Goal: Information Seeking & Learning: Learn about a topic

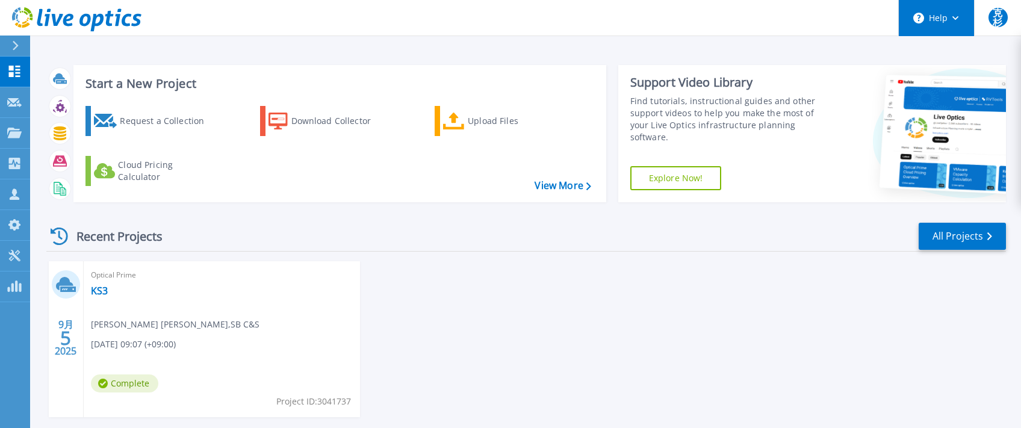
click at [943, 21] on button "Help" at bounding box center [936, 18] width 75 height 36
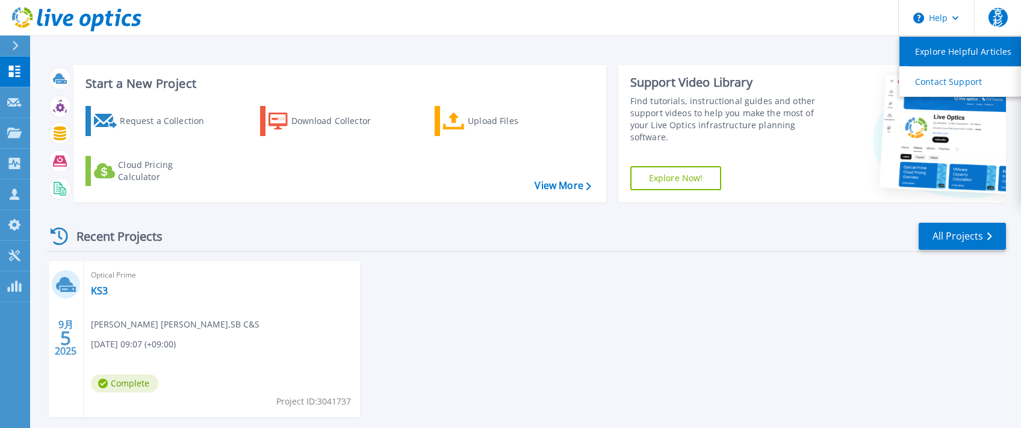
click at [941, 49] on link "Explore Helpful Articles" at bounding box center [966, 51] width 134 height 29
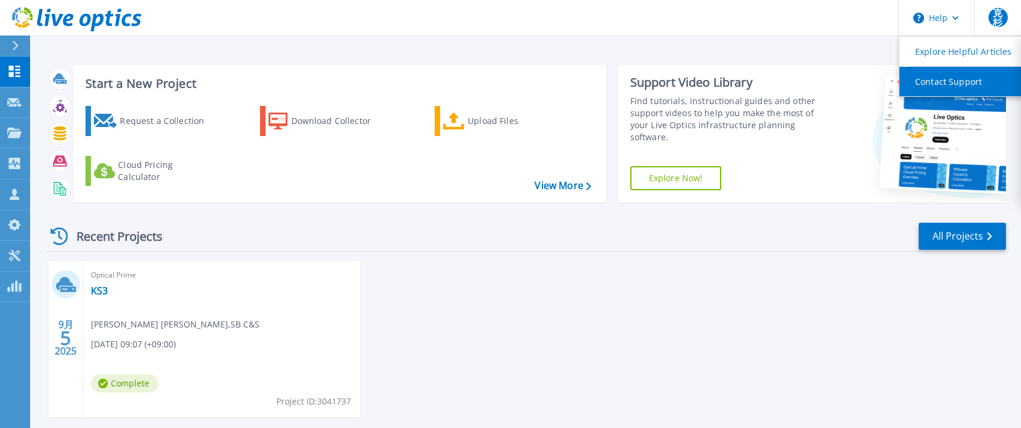
click at [928, 79] on link "Contact Support" at bounding box center [966, 81] width 134 height 29
drag, startPoint x: 978, startPoint y: 1, endPoint x: 605, endPoint y: 349, distance: 509.4
click at [605, 349] on div "9月 5 2025 Optical Prime KS3 克己 杉本 , SB C&S 09/05/2025, 09:07 (+09:00) Complete …" at bounding box center [521, 351] width 969 height 180
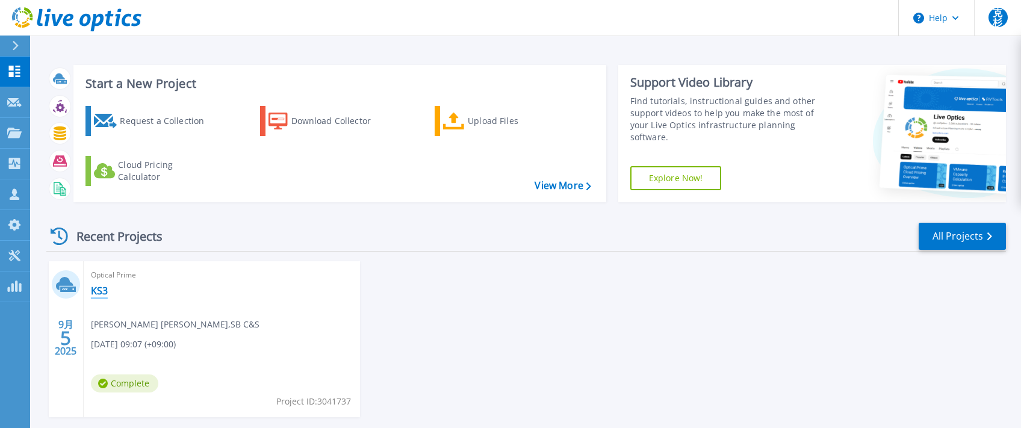
click at [102, 295] on link "KS3" at bounding box center [99, 291] width 17 height 12
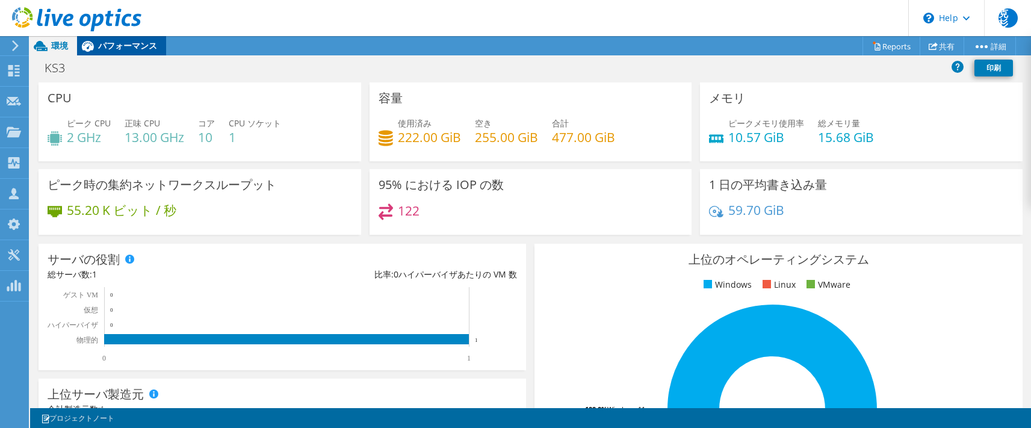
click at [134, 46] on span "パフォーマンス" at bounding box center [127, 45] width 59 height 11
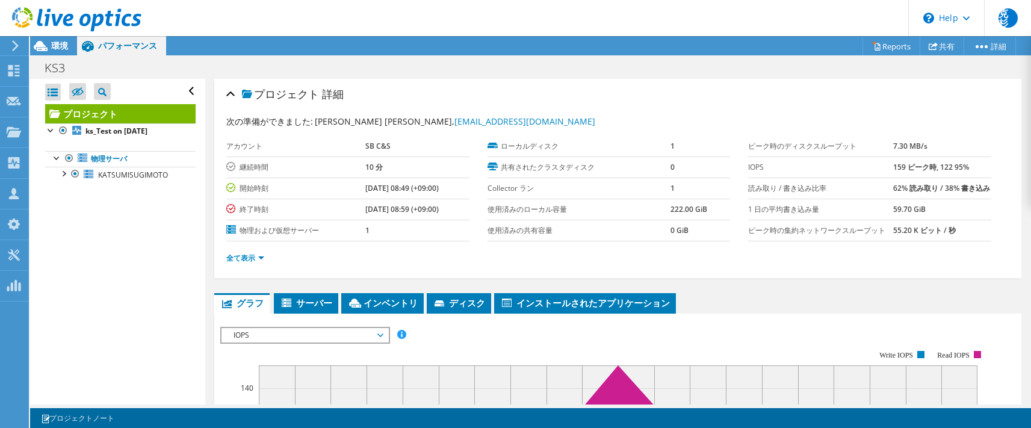
click at [12, 49] on icon at bounding box center [15, 45] width 9 height 11
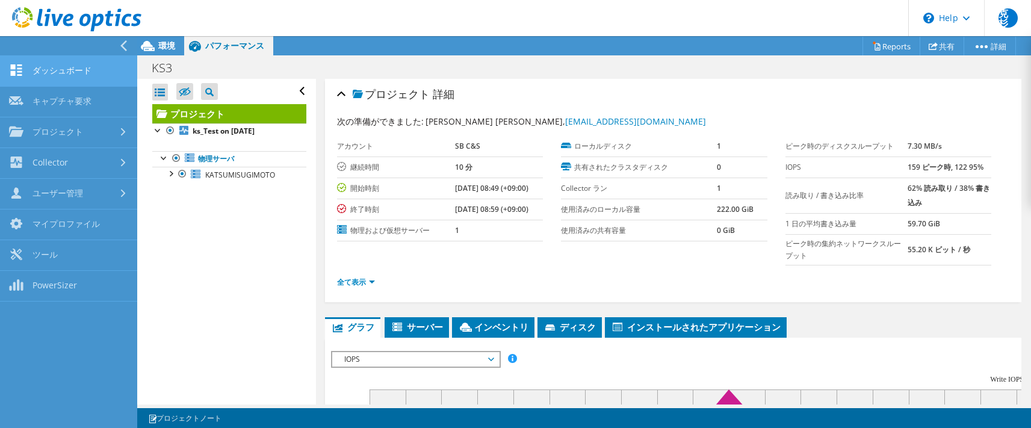
click at [21, 78] on link "ダッシュボード" at bounding box center [68, 71] width 137 height 31
